Goal: Download file/media

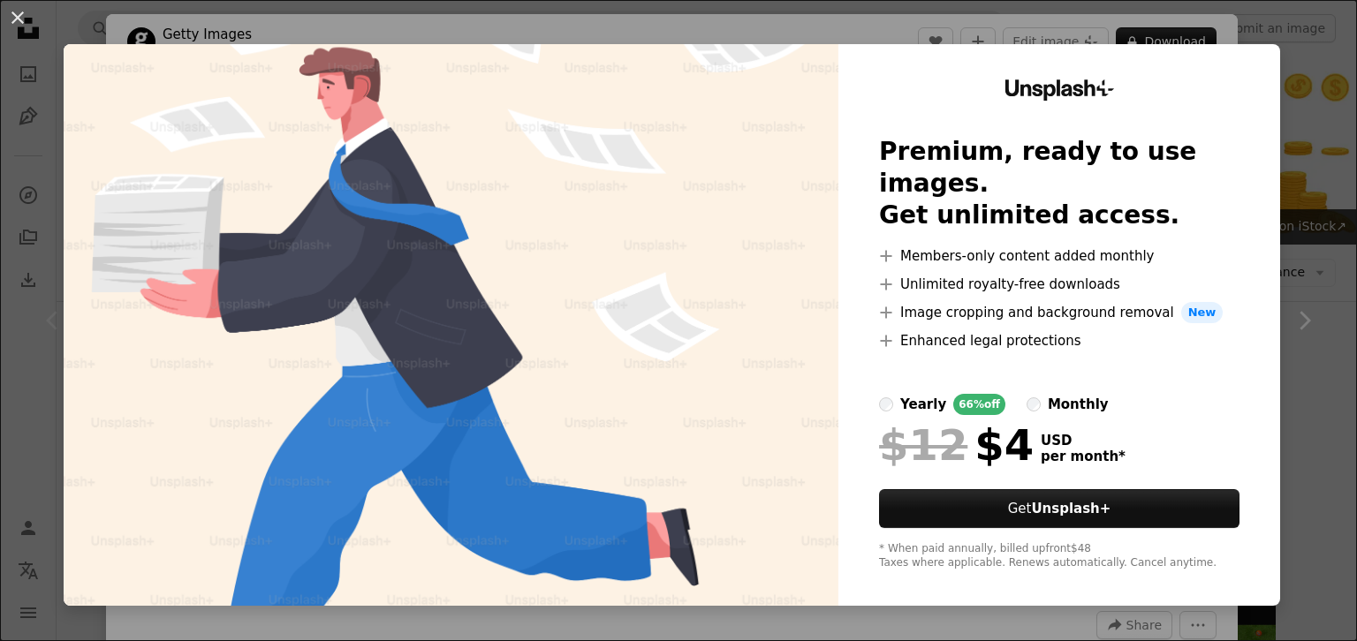
scroll to position [109, 0]
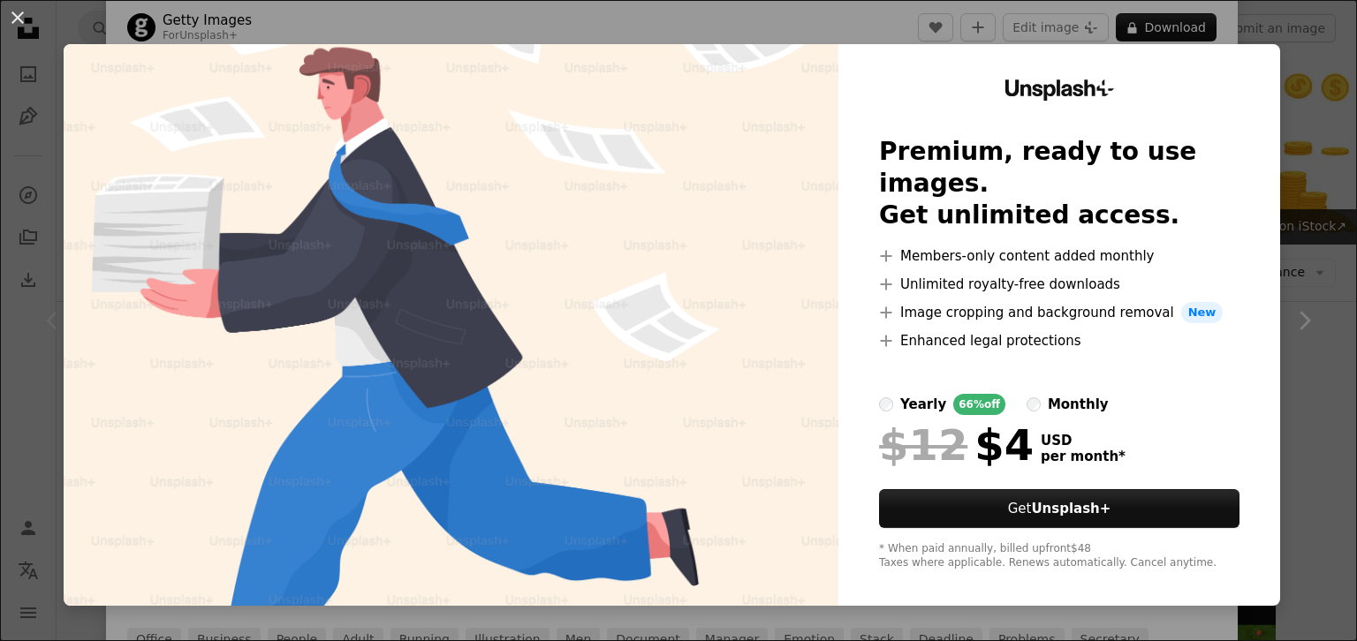
click at [1288, 140] on div "An X shape Unsplash+ Premium, ready to use images. Get unlimited access. A plus…" at bounding box center [678, 320] width 1357 height 641
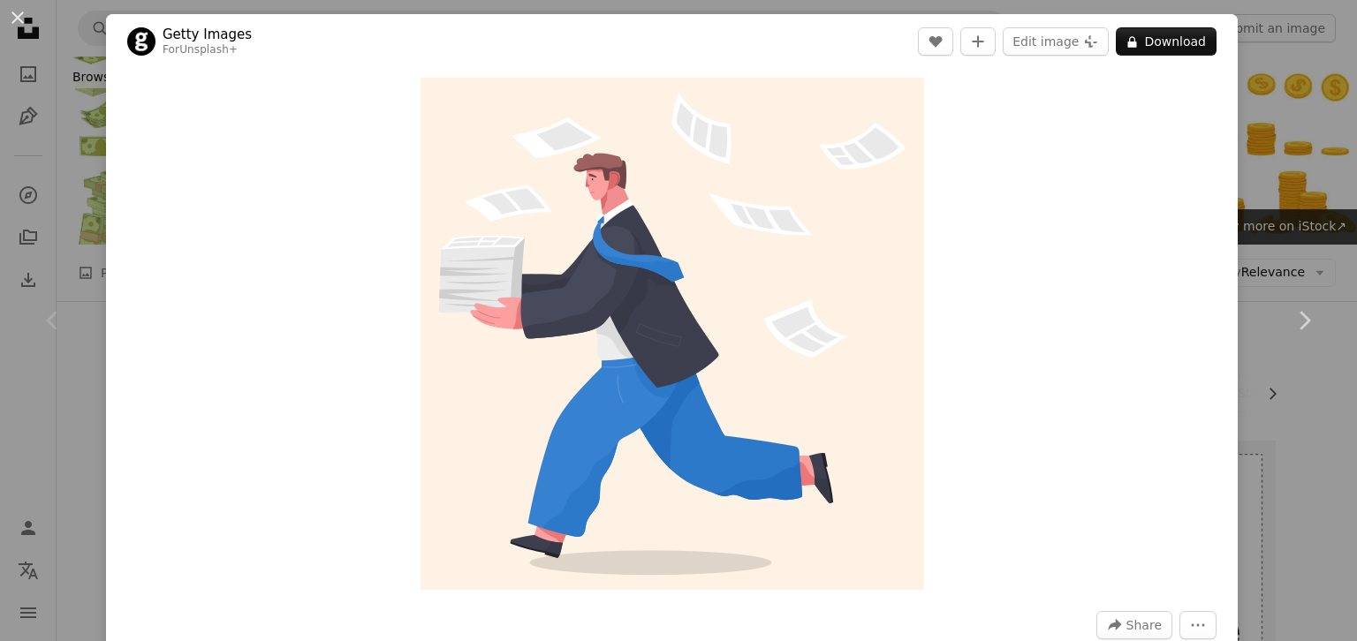
click at [1320, 520] on div "An X shape Chevron left Chevron right Getty Images For Unsplash+ A heart A plus…" at bounding box center [678, 320] width 1357 height 641
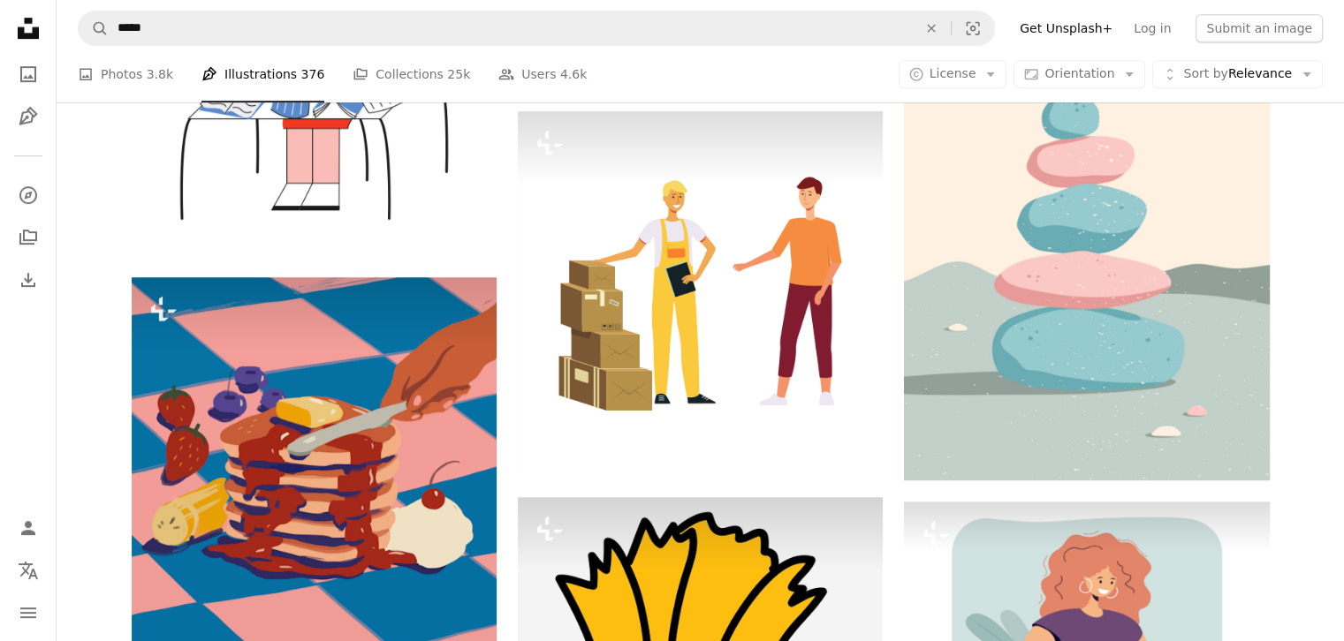
scroll to position [961, 0]
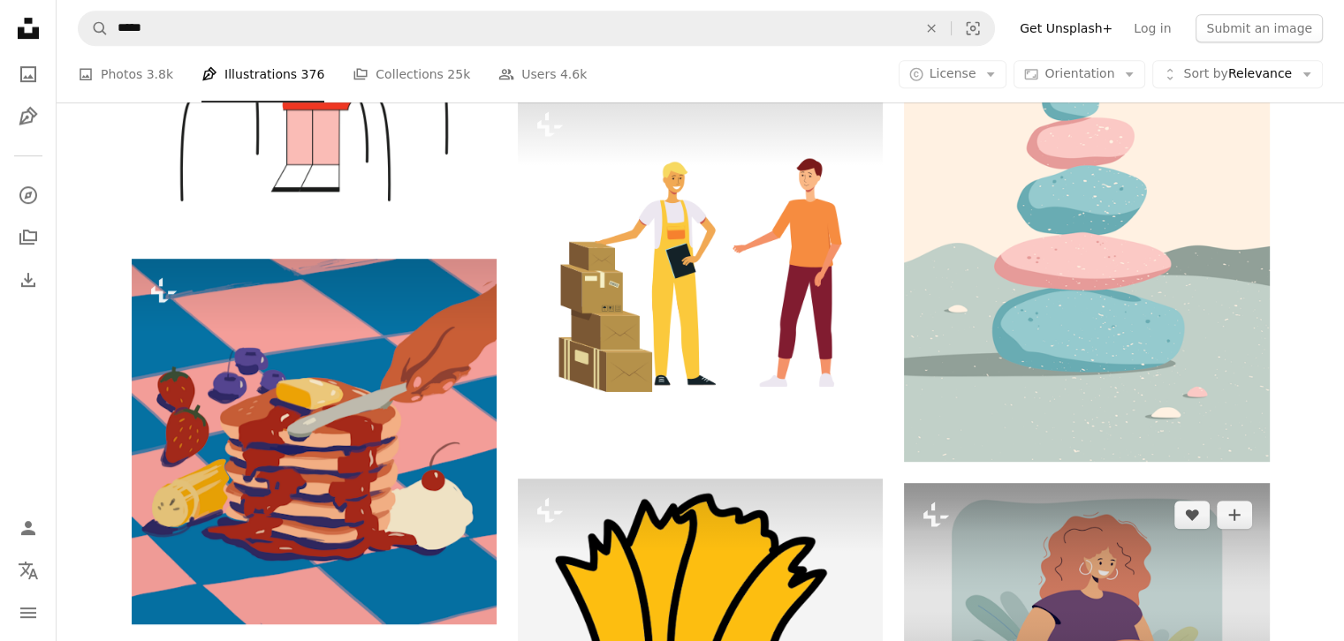
click at [1146, 610] on img at bounding box center [1086, 604] width 365 height 243
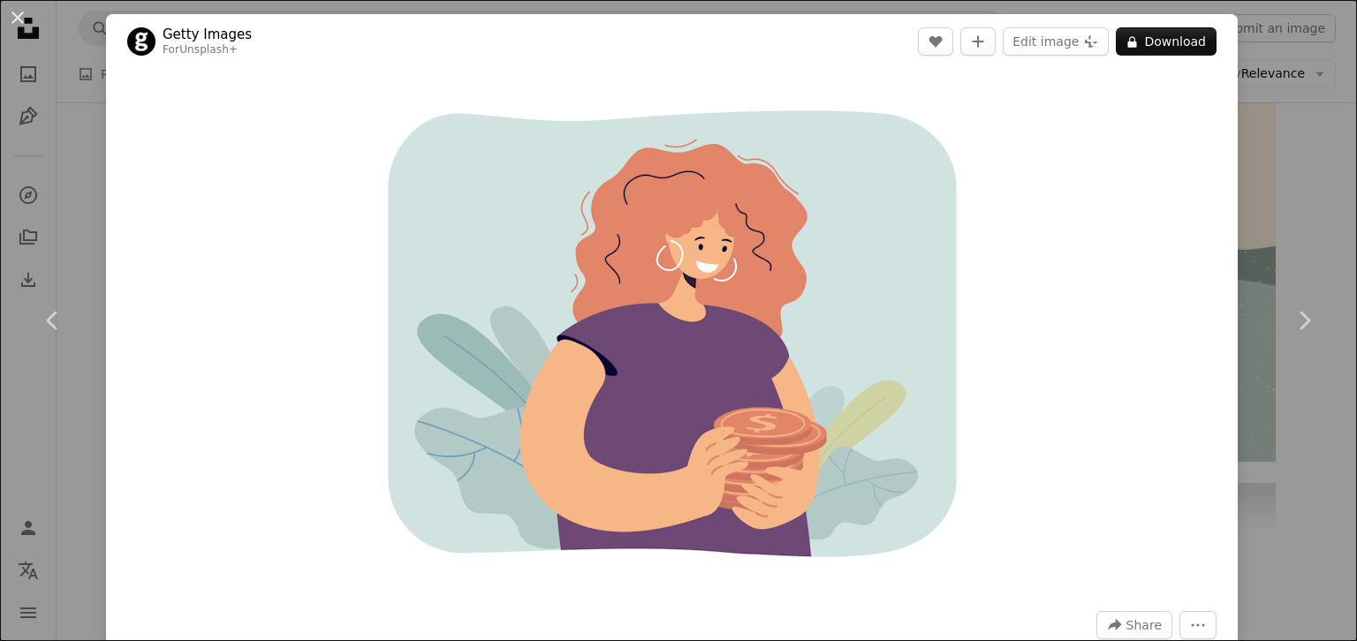
click at [1282, 148] on div "An X shape Chevron left Chevron right Getty Images For Unsplash+ A heart A plus…" at bounding box center [678, 320] width 1357 height 641
